Goal: Find specific fact: Find specific fact

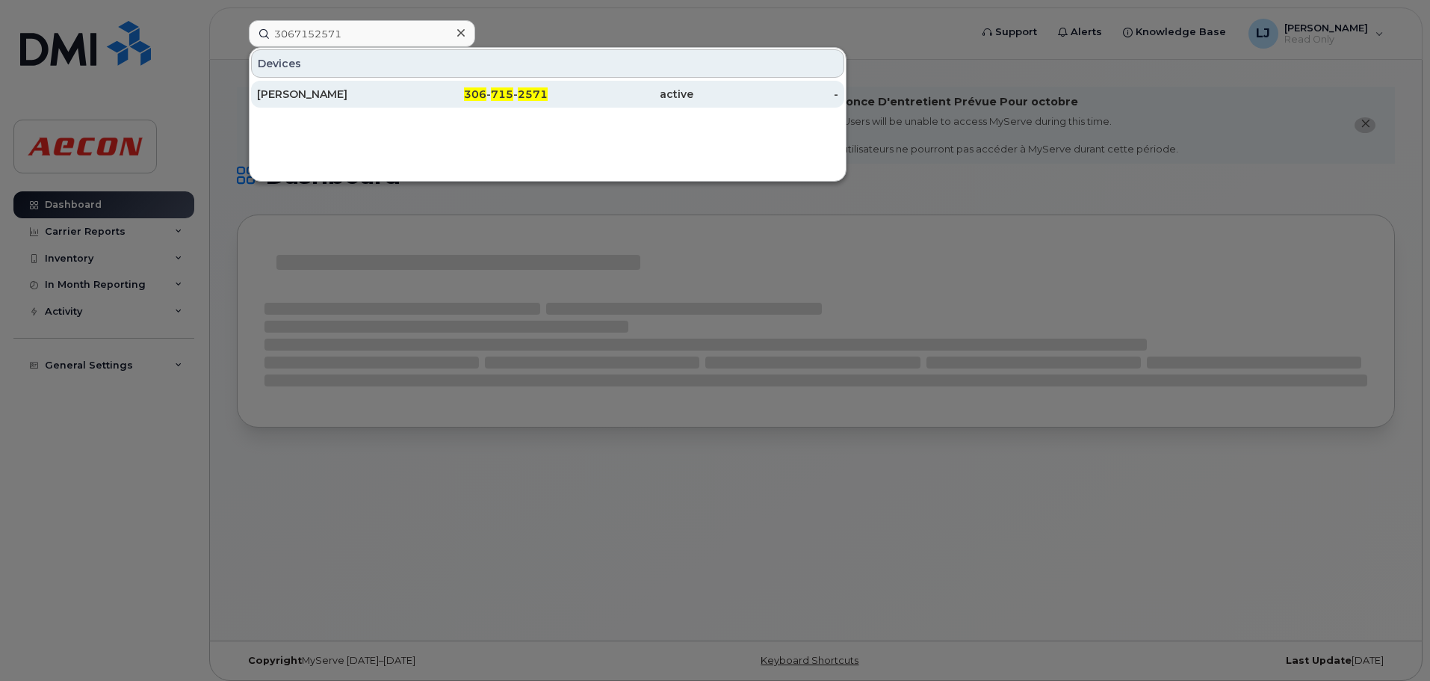
type input "3067152571"
click at [418, 95] on div "306 - 715 - 2571" at bounding box center [476, 94] width 146 height 15
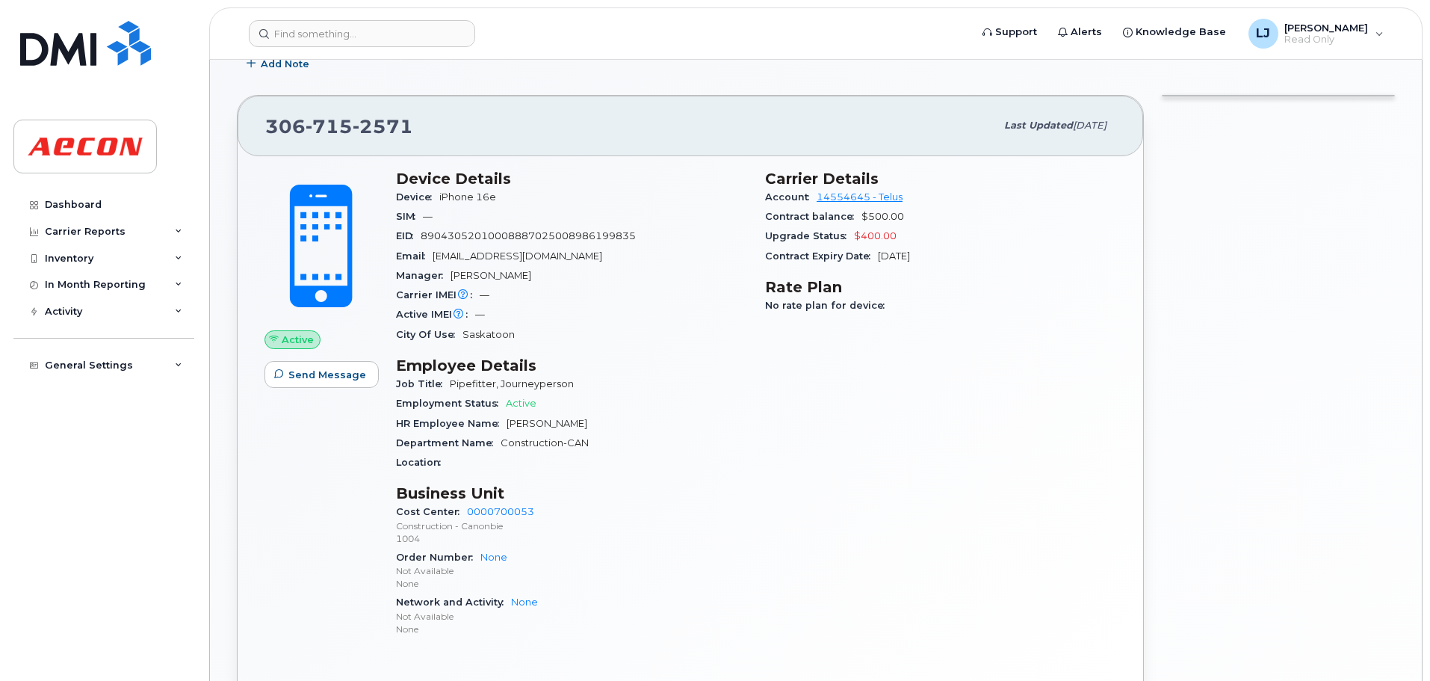
scroll to position [299, 0]
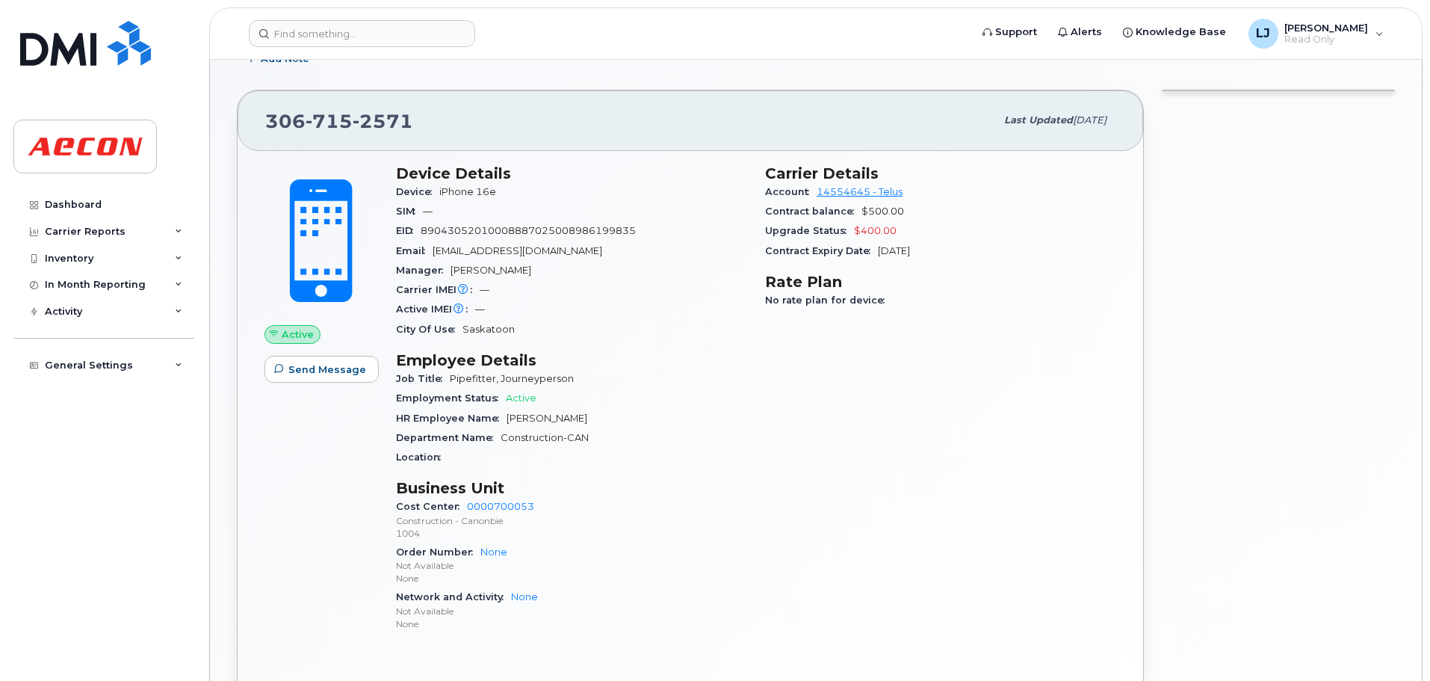
drag, startPoint x: 635, startPoint y: 419, endPoint x: 505, endPoint y: 413, distance: 130.2
click at [505, 413] on div "HR Employee Name [PERSON_NAME]" at bounding box center [571, 418] width 351 height 19
copy span "[PERSON_NAME]"
click at [664, 442] on div "Department Name Construction-CAN" at bounding box center [571, 437] width 351 height 19
drag, startPoint x: 617, startPoint y: 410, endPoint x: 501, endPoint y: 420, distance: 117.0
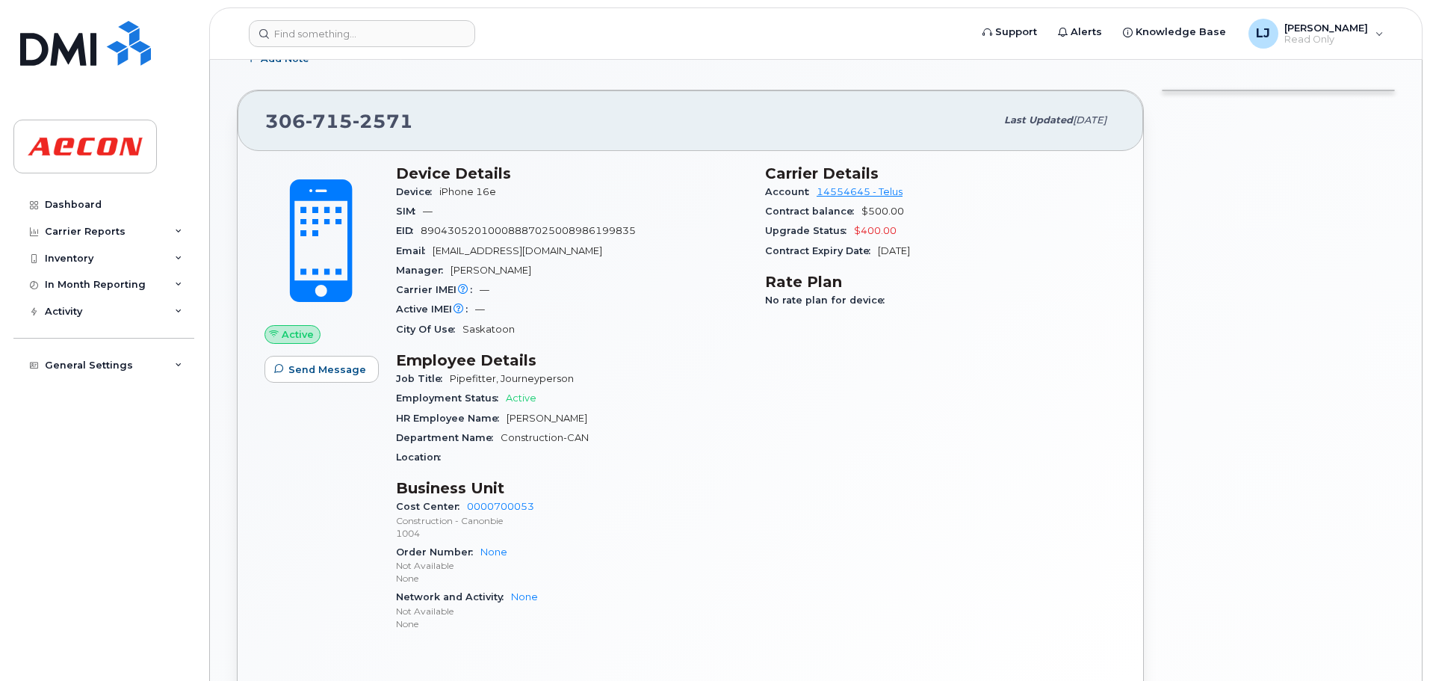
click at [501, 420] on div "HR Employee Name [PERSON_NAME]" at bounding box center [571, 418] width 351 height 19
copy span "[PERSON_NAME]"
